Goal: Task Accomplishment & Management: Manage account settings

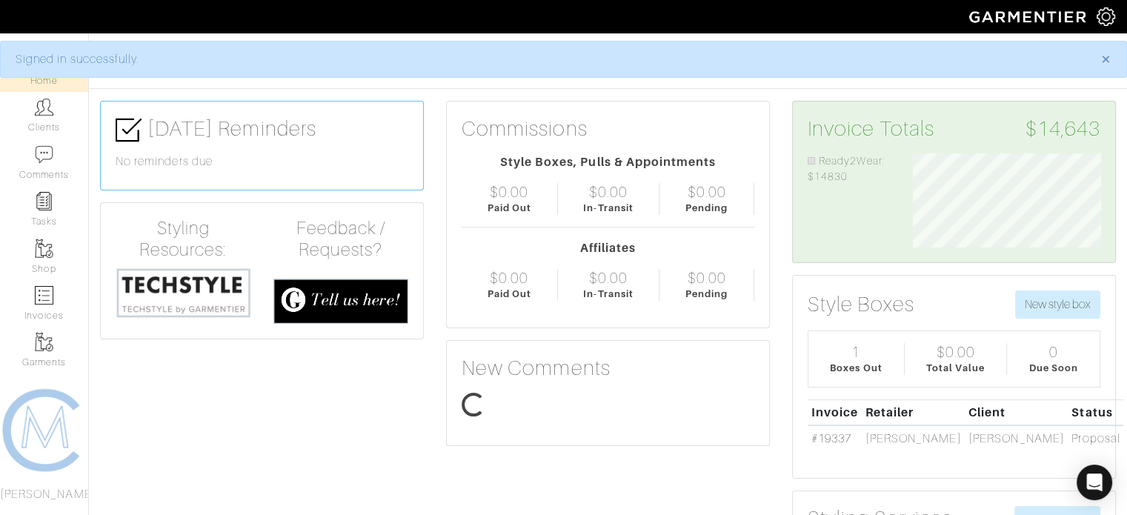
scroll to position [94, 210]
drag, startPoint x: 1107, startPoint y: 57, endPoint x: 1049, endPoint y: 56, distance: 57.1
click at [1107, 57] on span "×" at bounding box center [1106, 59] width 11 height 20
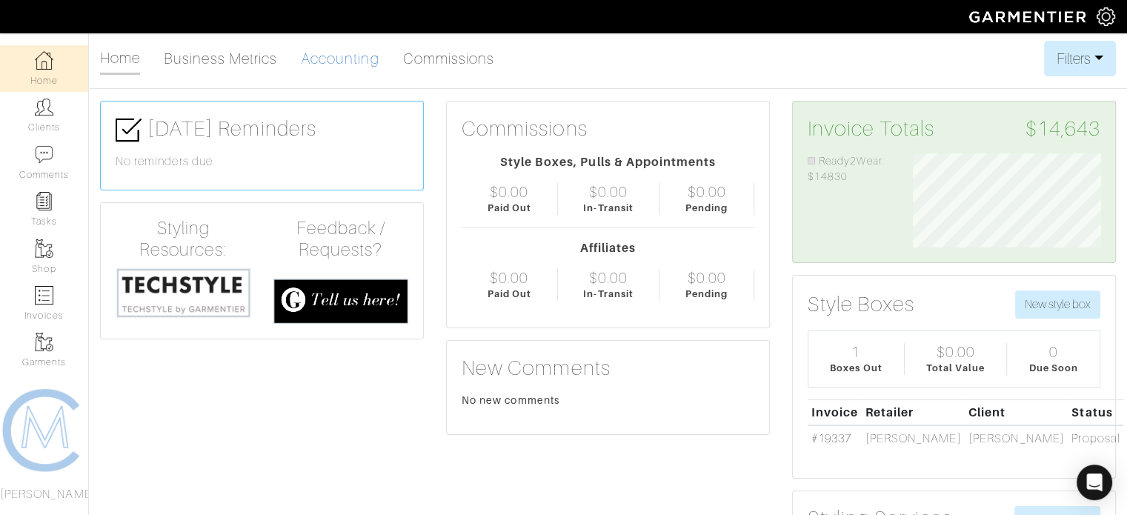
click at [335, 67] on link "Accounting" at bounding box center [340, 59] width 79 height 30
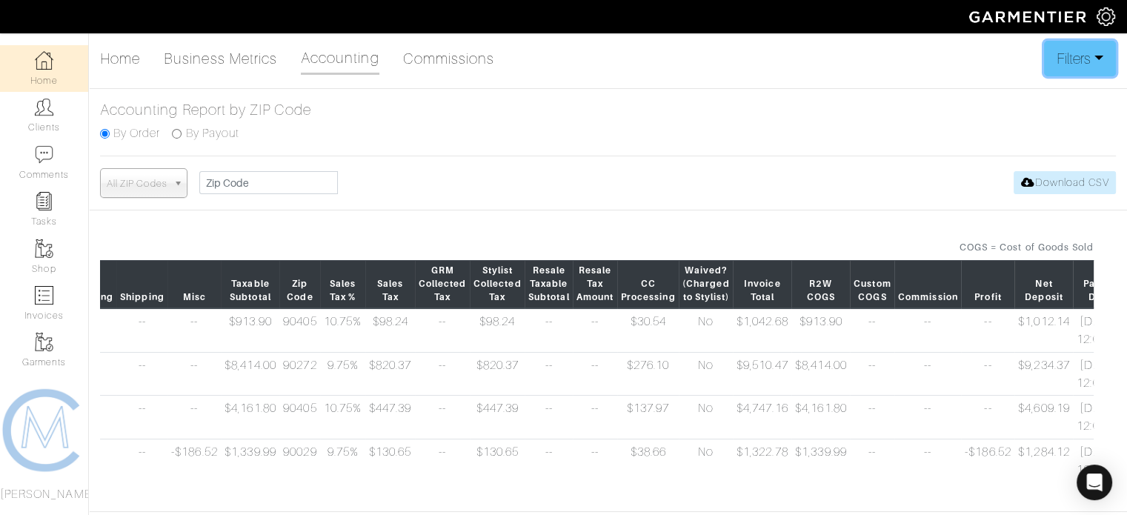
click at [1099, 53] on button "Filters" at bounding box center [1080, 59] width 72 height 36
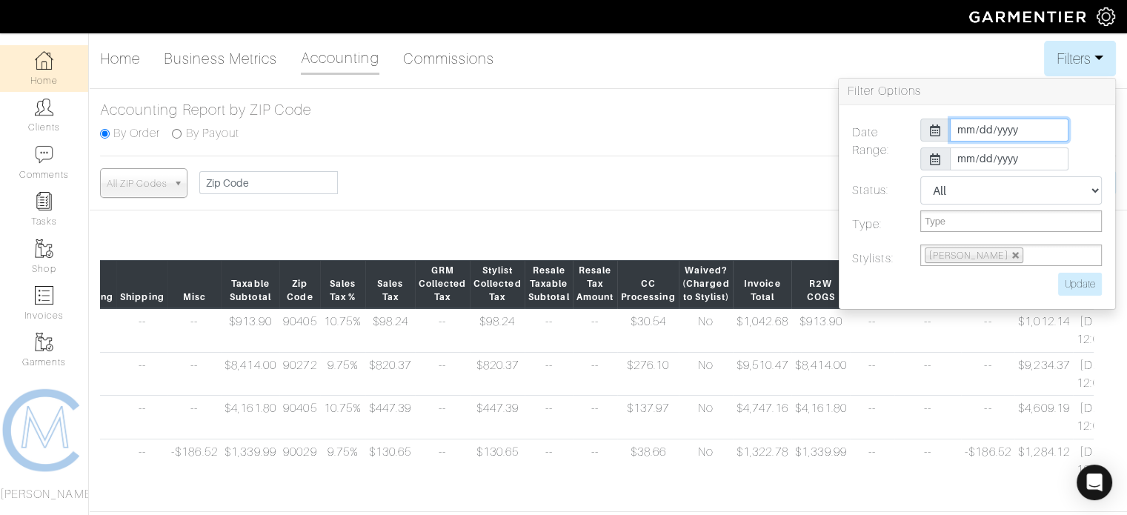
click at [1023, 127] on input "[DATE]" at bounding box center [1009, 130] width 119 height 23
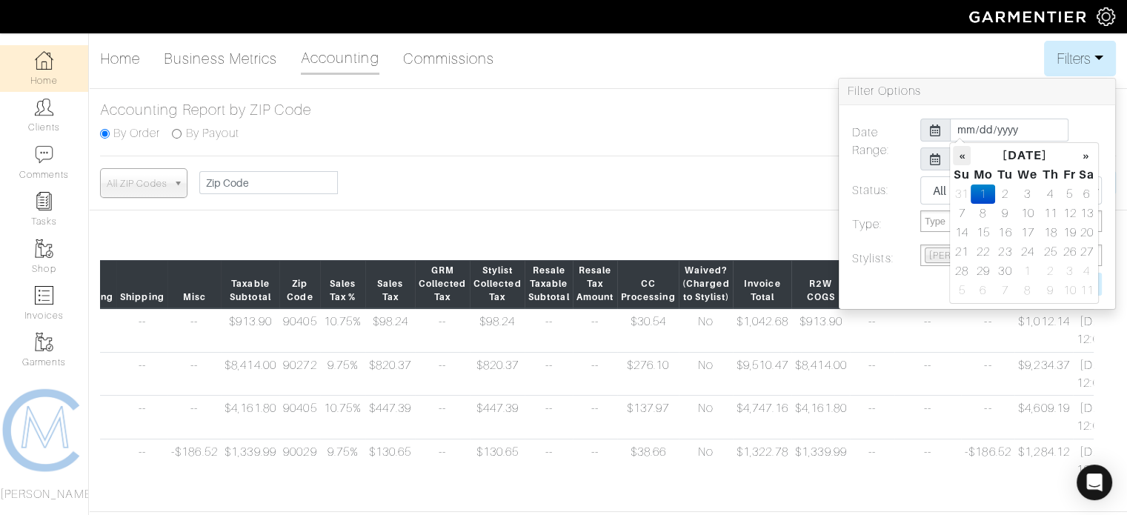
click at [958, 153] on th "«" at bounding box center [962, 155] width 18 height 19
click at [952, 156] on div "« [DATE] » Su Mo Tu We Th Fr Sa 27 28 29 30 31 1 2 3 4 5 6 7 8 9 10 11 12 13 14…" at bounding box center [1024, 223] width 150 height 162
click at [958, 156] on th "«" at bounding box center [962, 155] width 18 height 19
click at [1008, 274] on td "29" at bounding box center [1005, 271] width 20 height 19
type input "[DATE]"
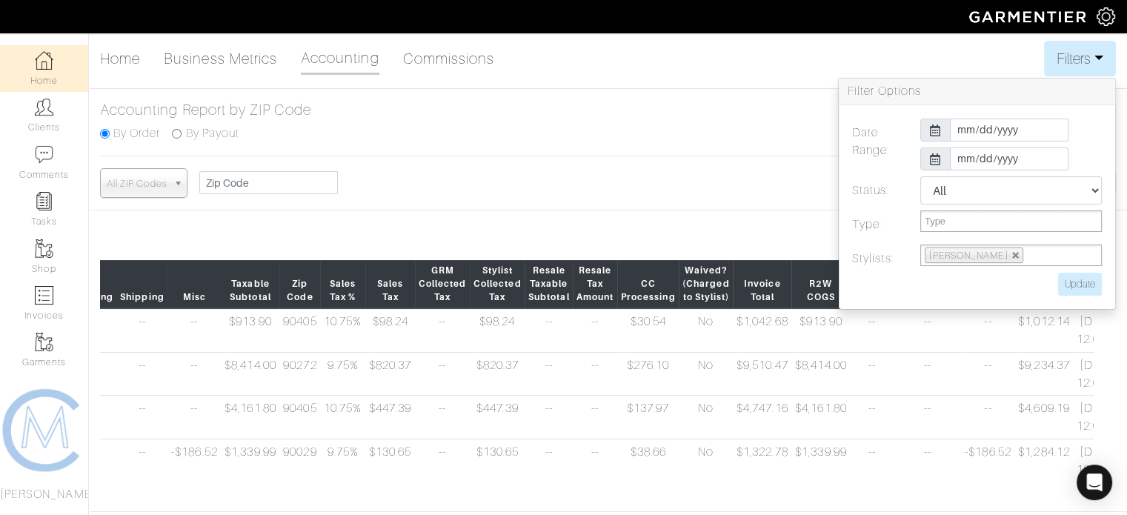
click at [926, 161] on div at bounding box center [936, 158] width 30 height 23
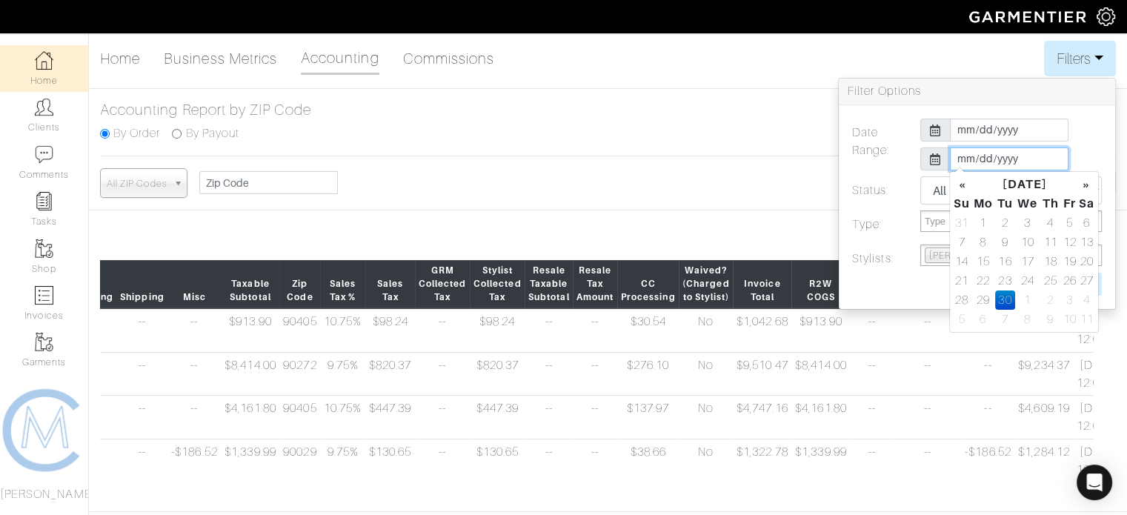
click at [1035, 161] on input "[DATE]" at bounding box center [1009, 158] width 119 height 23
click at [966, 185] on th "«" at bounding box center [962, 184] width 18 height 19
click at [1084, 184] on th "»" at bounding box center [1086, 184] width 17 height 19
click at [1047, 225] on td "4" at bounding box center [1051, 222] width 21 height 19
type input "[DATE]"
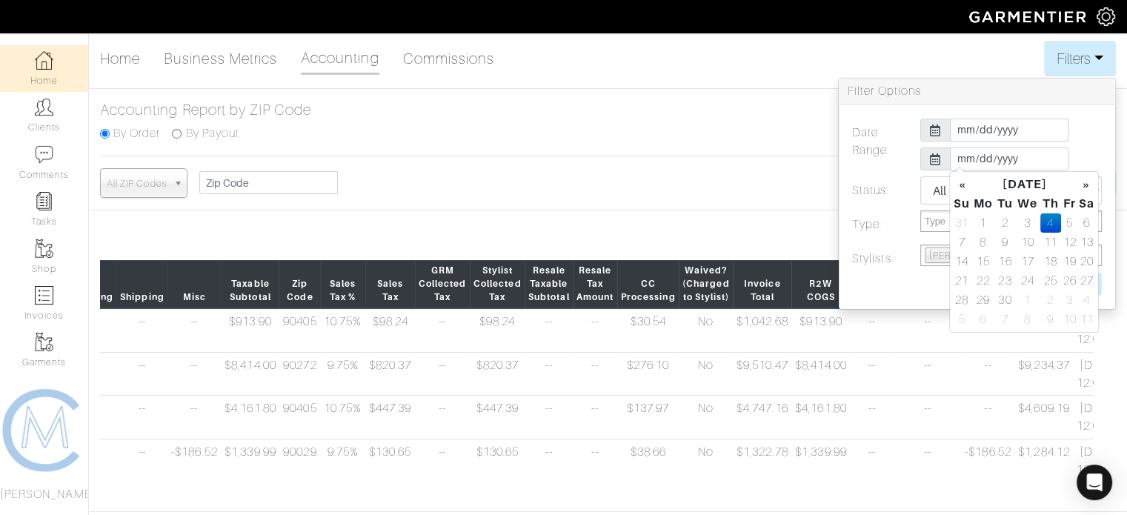
click at [880, 212] on label "Type:" at bounding box center [875, 224] width 68 height 28
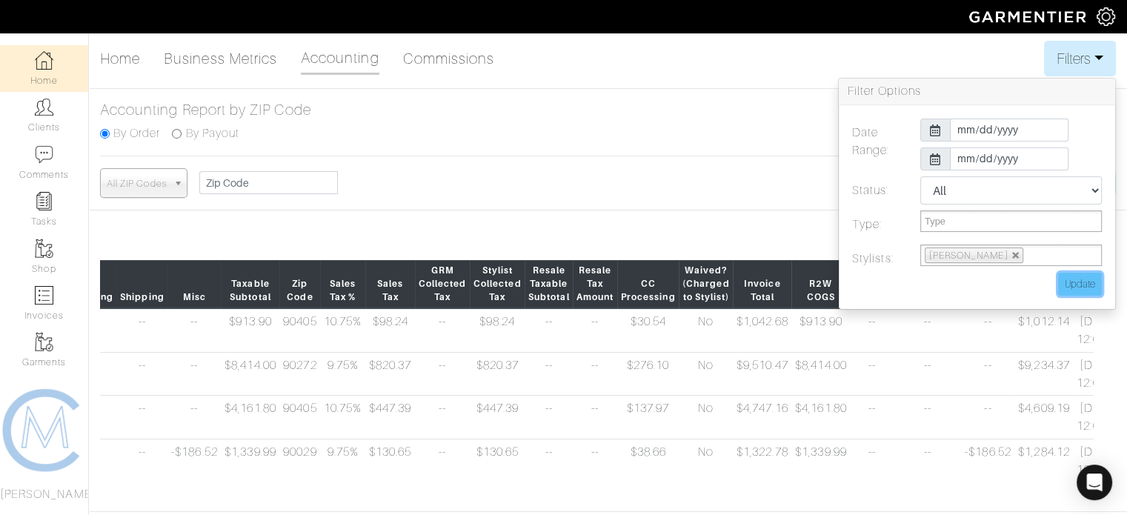
click at [1073, 280] on input "Update" at bounding box center [1080, 284] width 44 height 23
type input "Update"
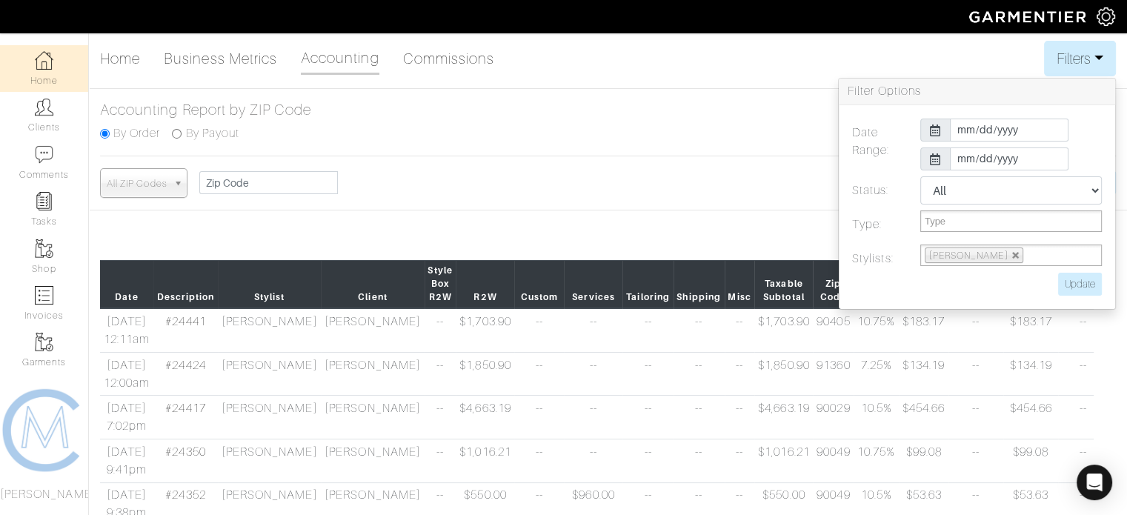
click at [725, 240] on div "COGS = Cost of Goods Sold" at bounding box center [597, 247] width 994 height 14
click at [1091, 66] on button "Filters" at bounding box center [1080, 59] width 72 height 36
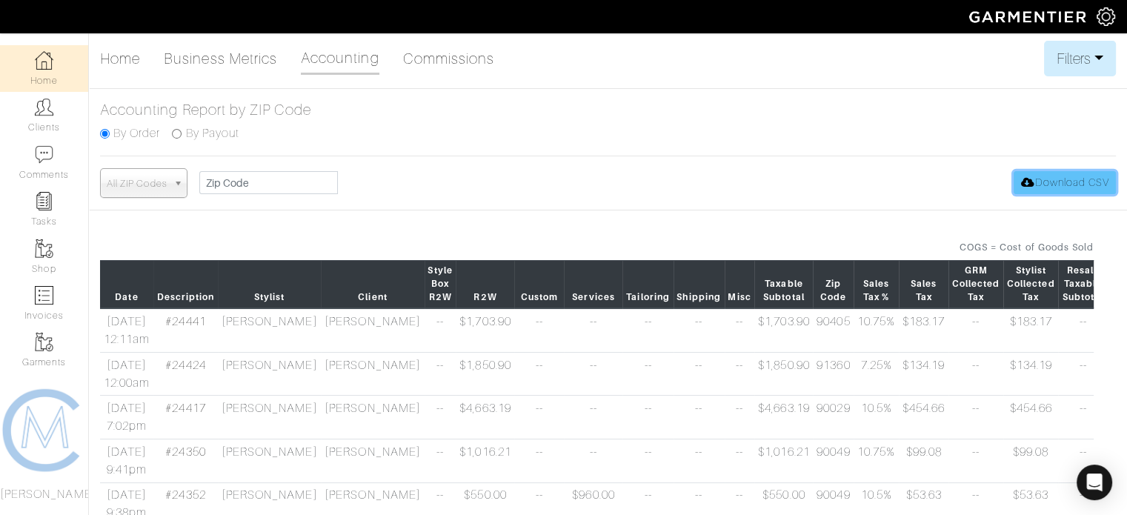
click at [1075, 171] on link "Download CSV" at bounding box center [1065, 182] width 102 height 23
